Goal: Task Accomplishment & Management: Manage account settings

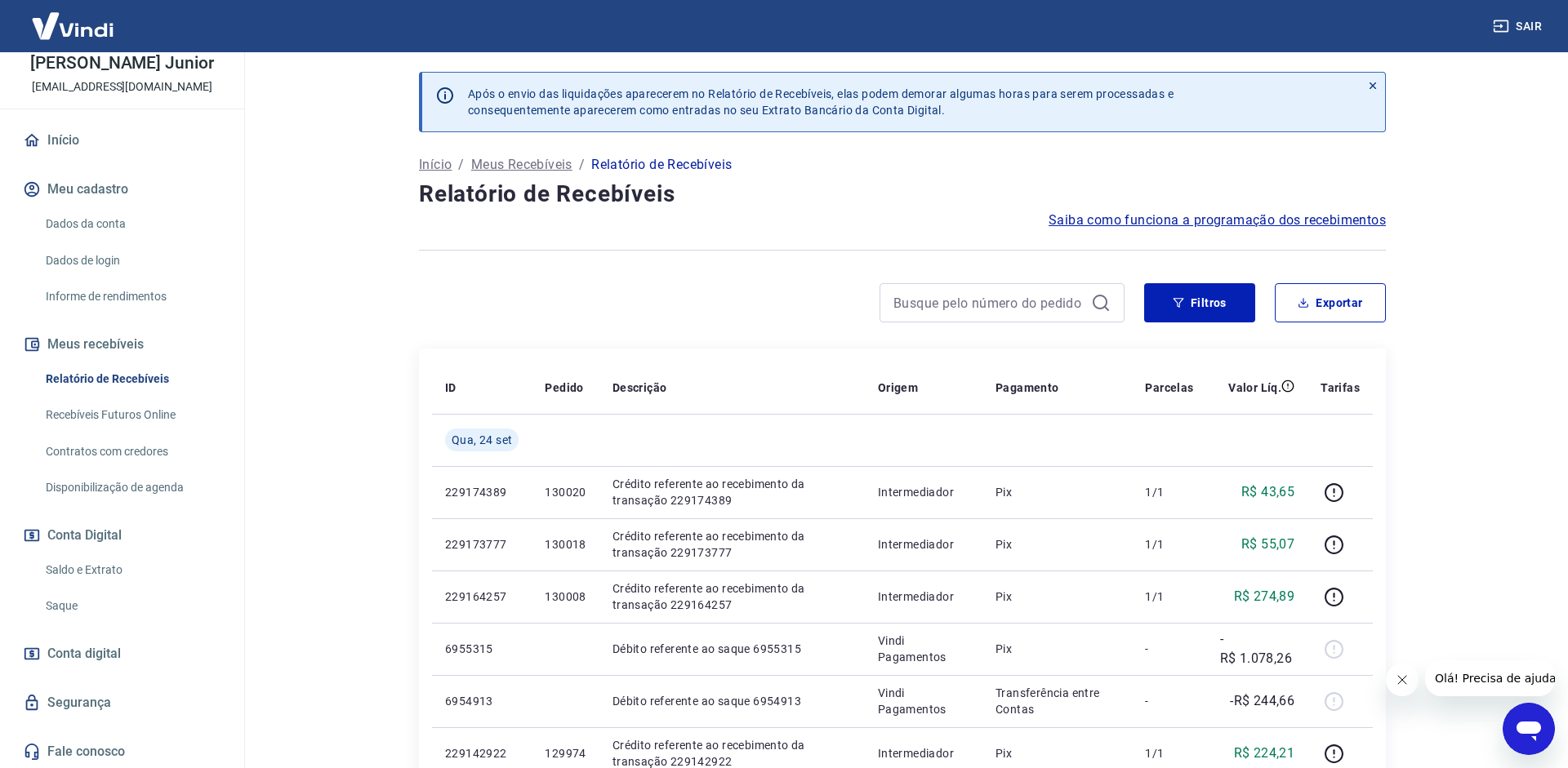
scroll to position [84, 0]
click at [47, 606] on link "Saque" at bounding box center [131, 605] width 185 height 34
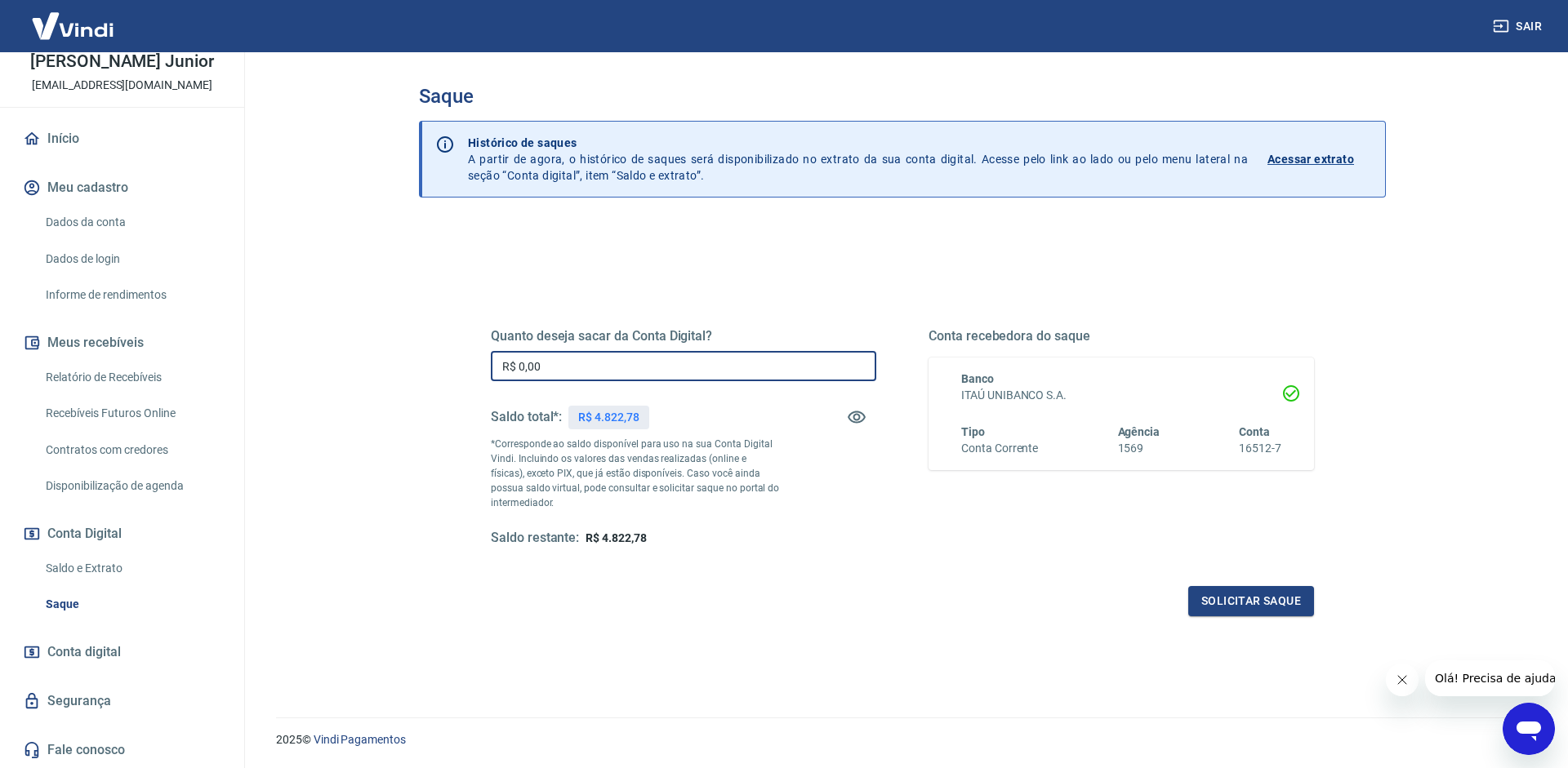
click at [609, 367] on input "R$ 0,00" at bounding box center [684, 366] width 385 height 30
type input "R$ 4.822,78"
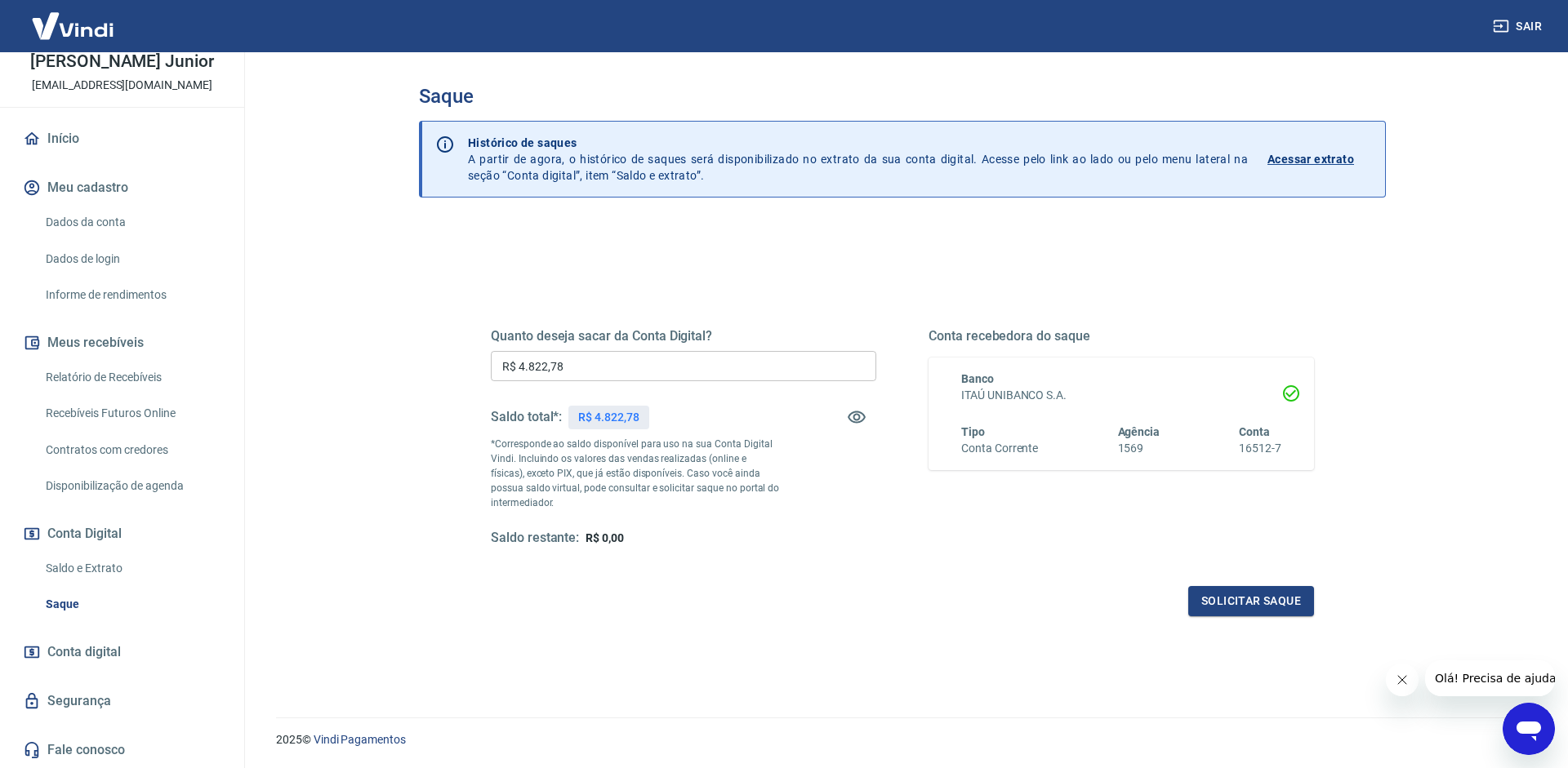
click at [1264, 586] on div "Quanto deseja sacar da Conta Digital? R$ 4.822,78 ​ Saldo total*: R$ 4.822,78 *…" at bounding box center [903, 452] width 823 height 327
click at [1264, 598] on button "Solicitar saque" at bounding box center [1251, 602] width 126 height 30
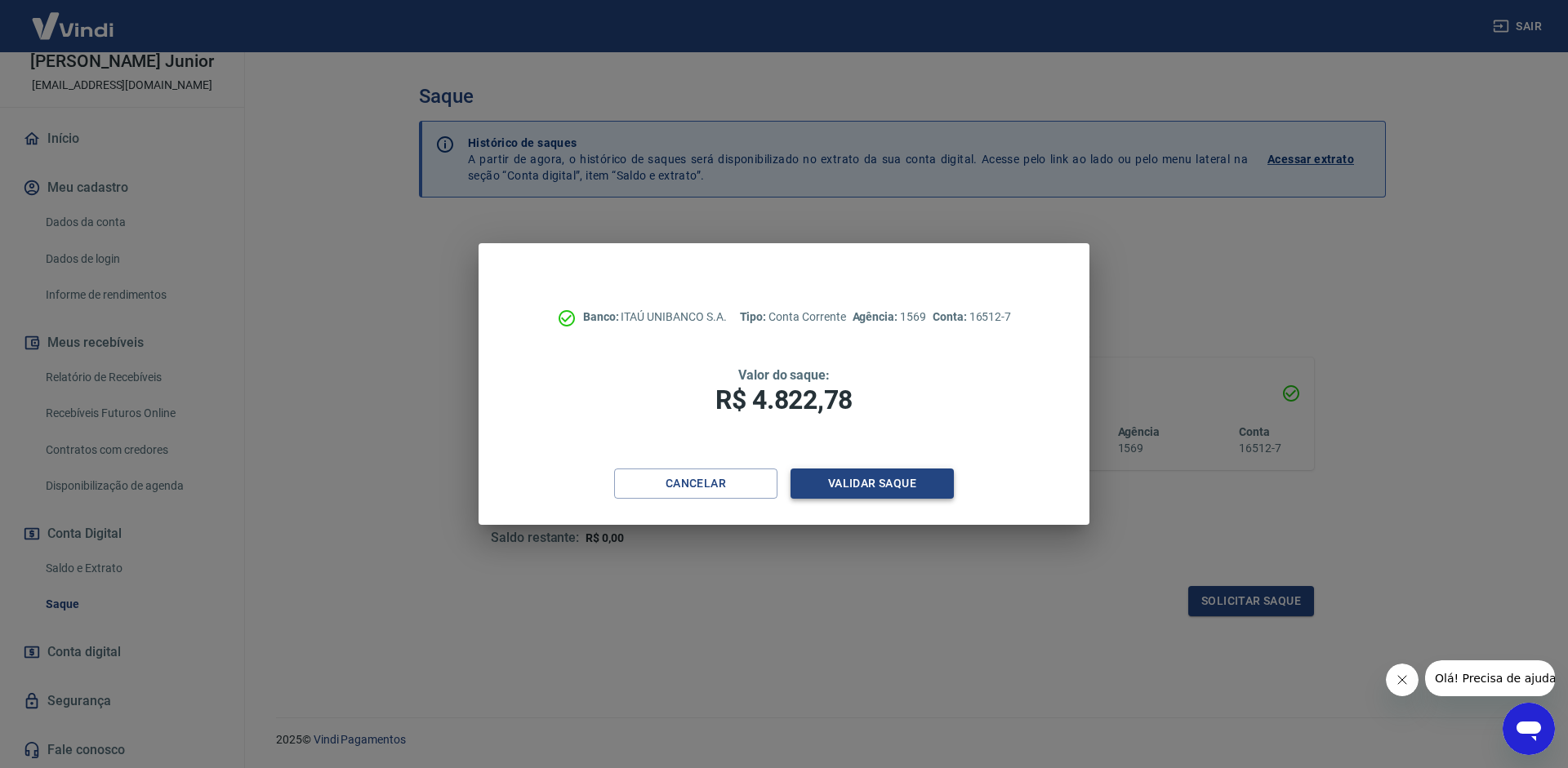
click at [828, 485] on button "Validar saque" at bounding box center [871, 484] width 163 height 30
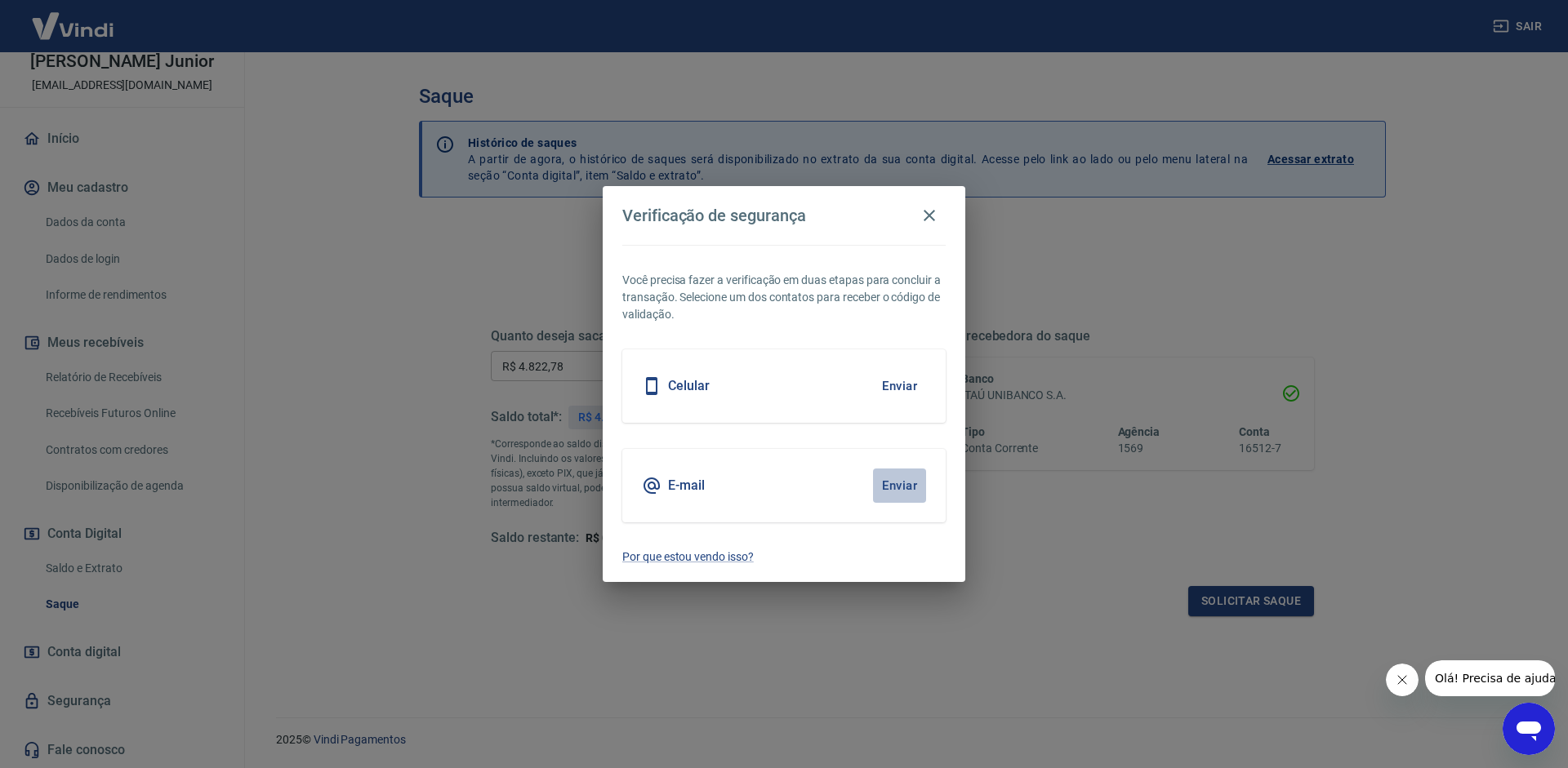
click at [904, 494] on button "Enviar" at bounding box center [899, 486] width 53 height 35
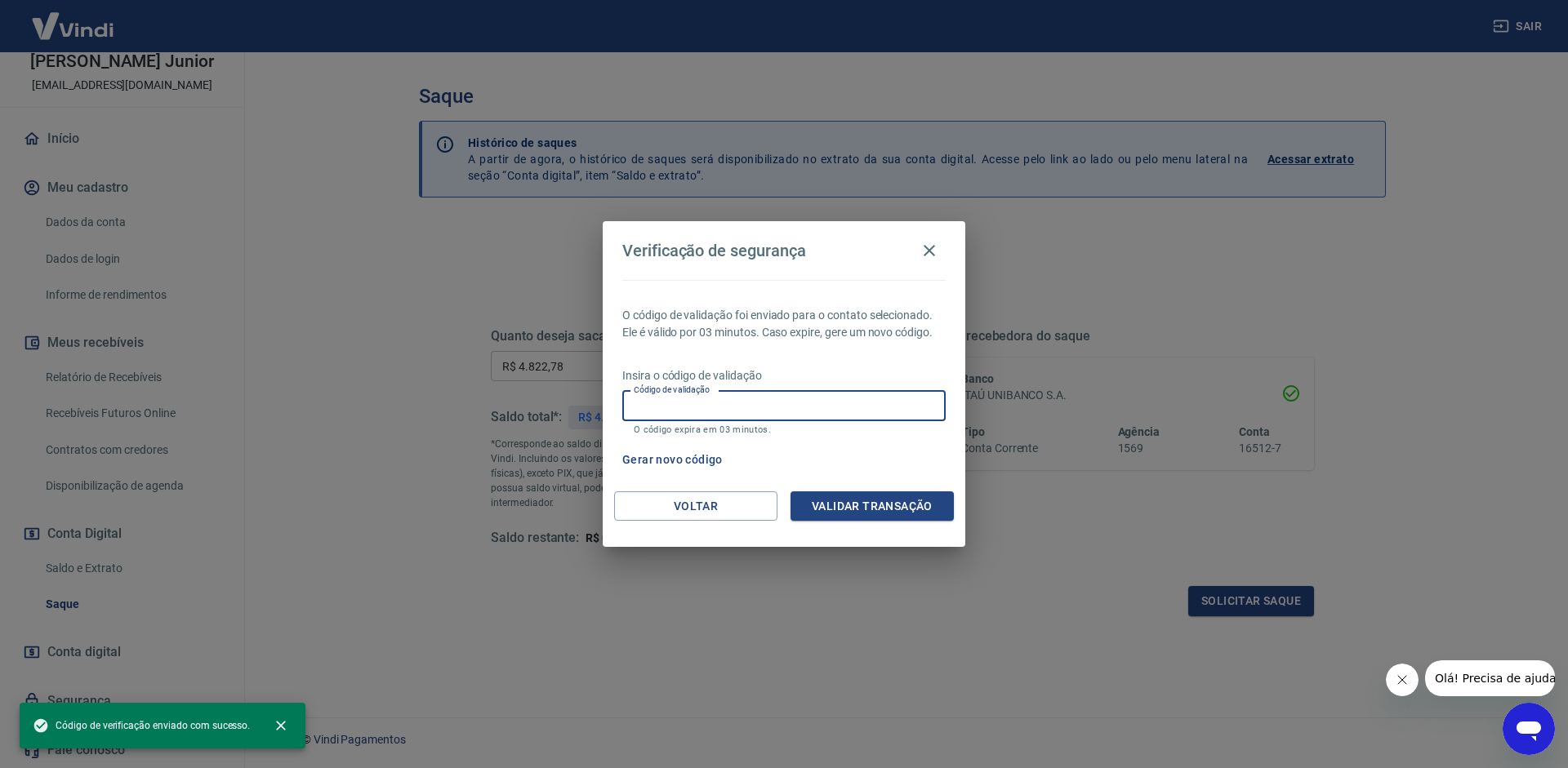
click at [860, 397] on input "Código de validação" at bounding box center [784, 406] width 324 height 30
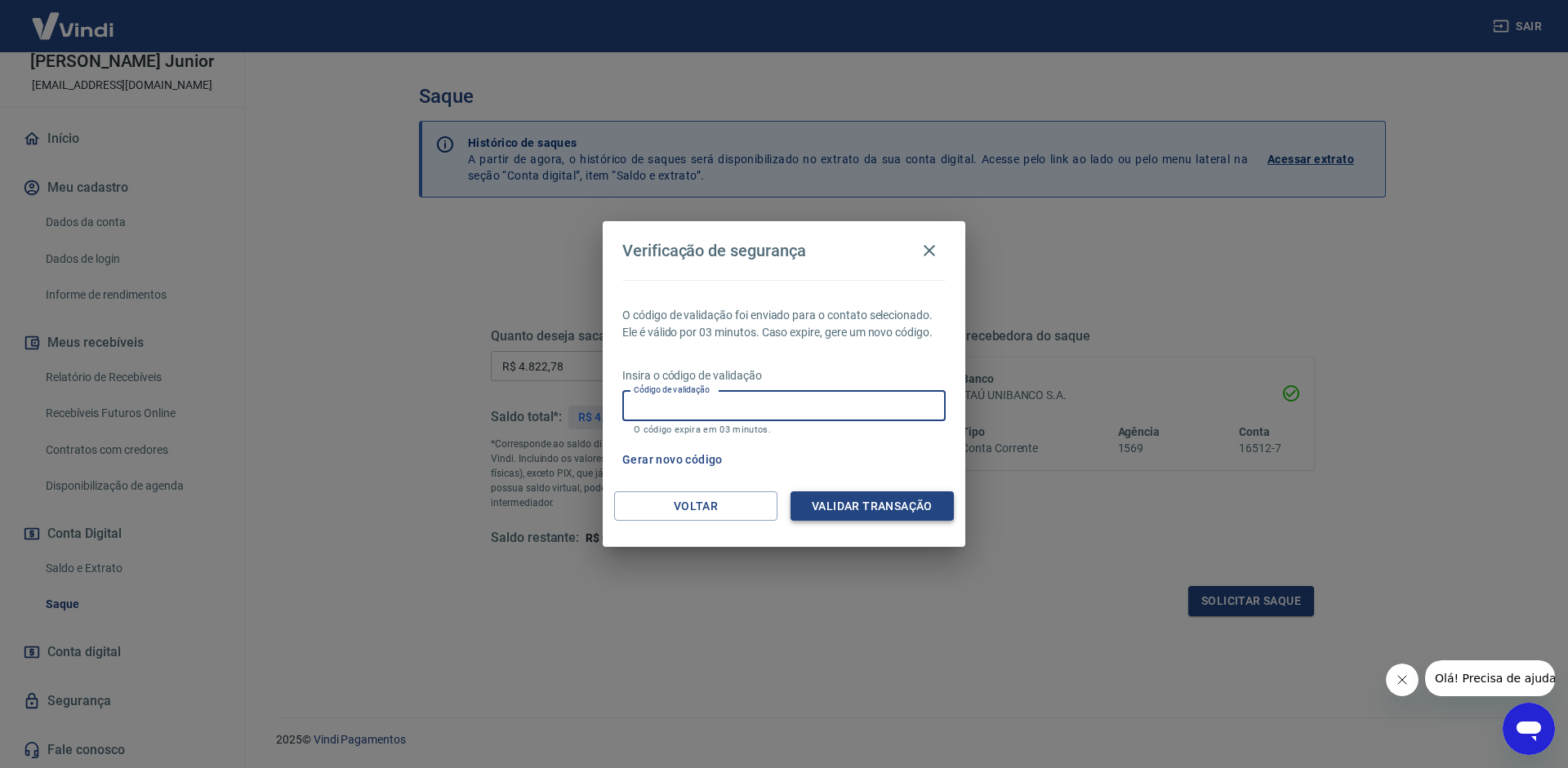
paste input "611719"
type input "611719"
click at [833, 513] on button "Validar transação" at bounding box center [871, 507] width 163 height 30
